Goal: Find specific page/section: Find specific page/section

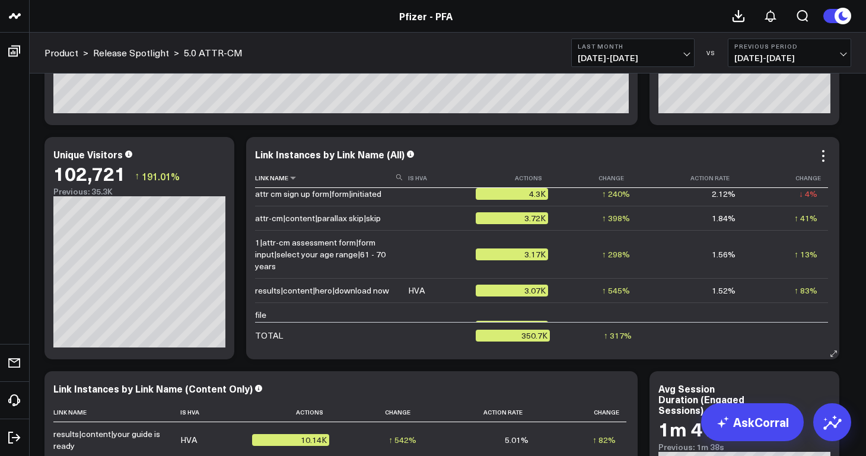
scroll to position [803, 0]
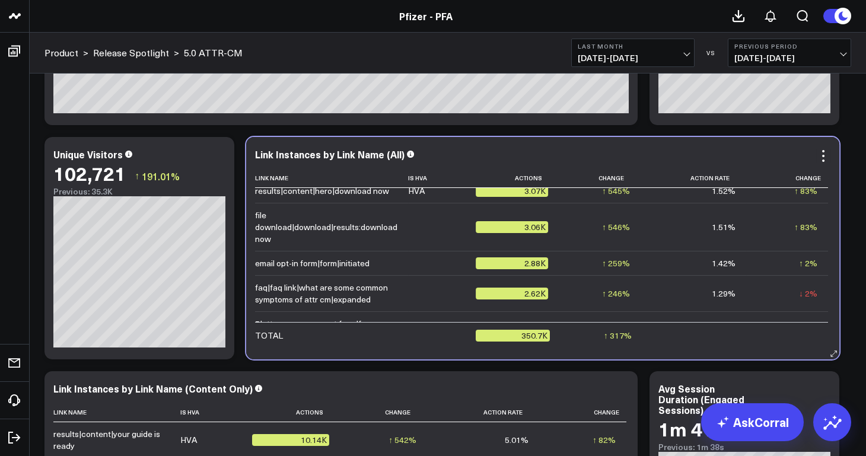
click at [521, 152] on div "Link Instances by Link Name (All)" at bounding box center [542, 154] width 575 height 11
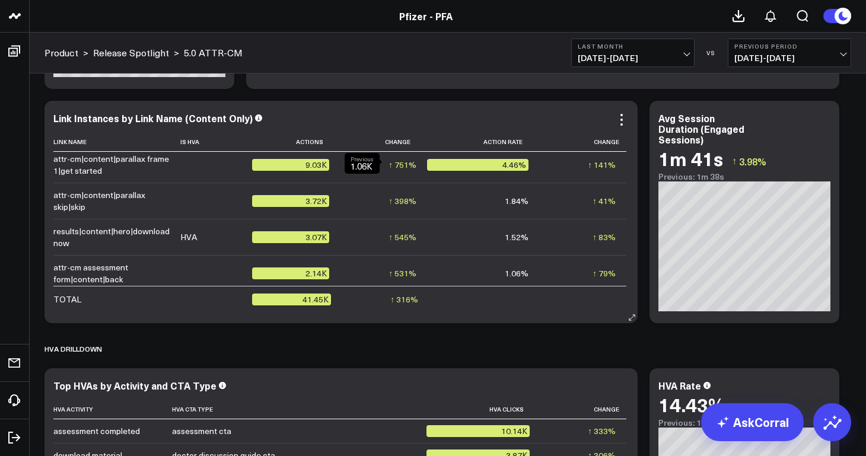
scroll to position [0, 0]
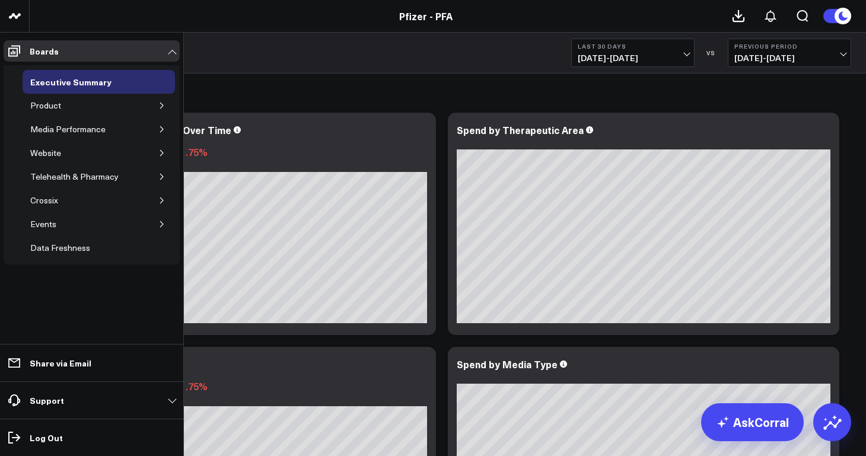
click at [162, 107] on icon "button" at bounding box center [161, 105] width 7 height 7
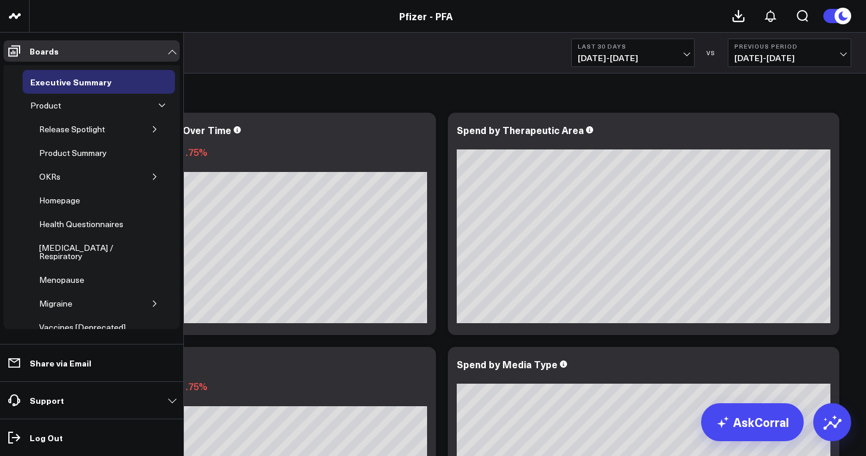
click at [151, 132] on icon "button" at bounding box center [154, 129] width 7 height 7
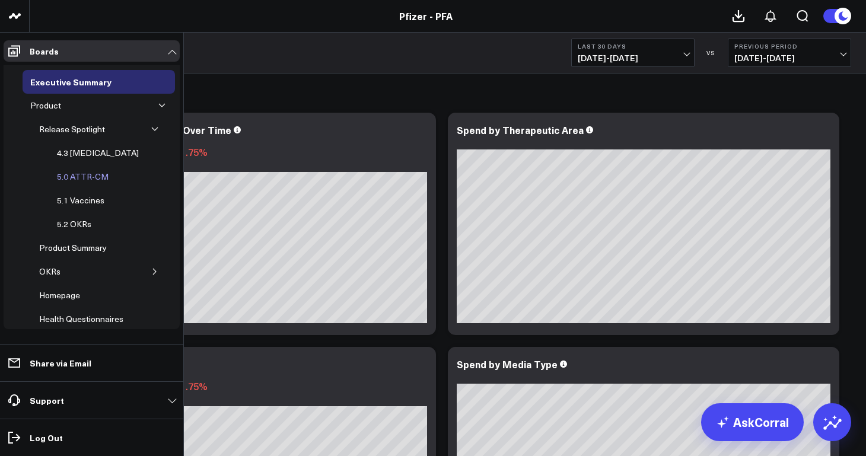
click at [95, 177] on div "5.0 ATTR-CM" at bounding box center [83, 177] width 58 height 14
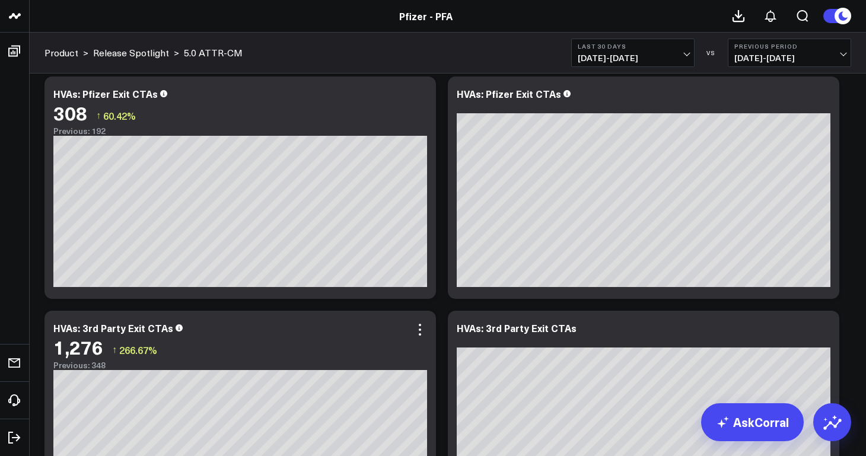
scroll to position [3854, 0]
